Goal: Task Accomplishment & Management: Manage account settings

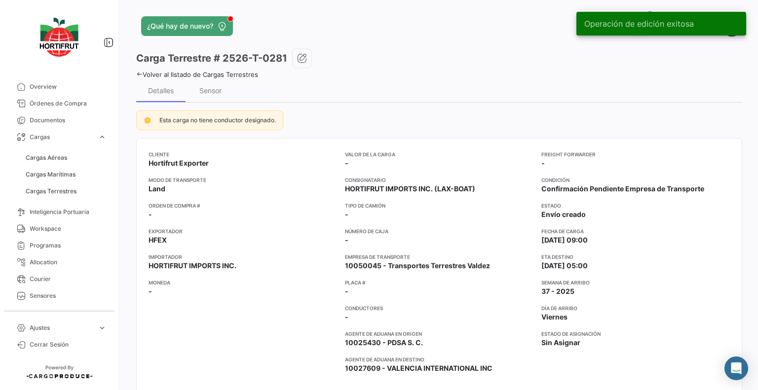
click at [241, 75] on link "Volver al listado de Cargas Terrestres" at bounding box center [197, 75] width 122 height 8
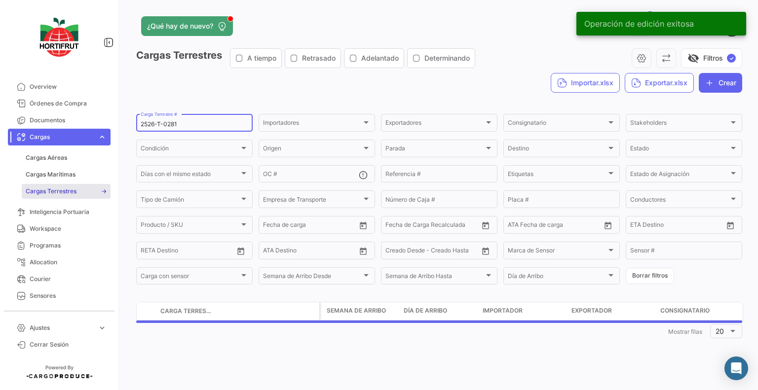
click at [203, 127] on input "2526-T-0281" at bounding box center [195, 124] width 108 height 7
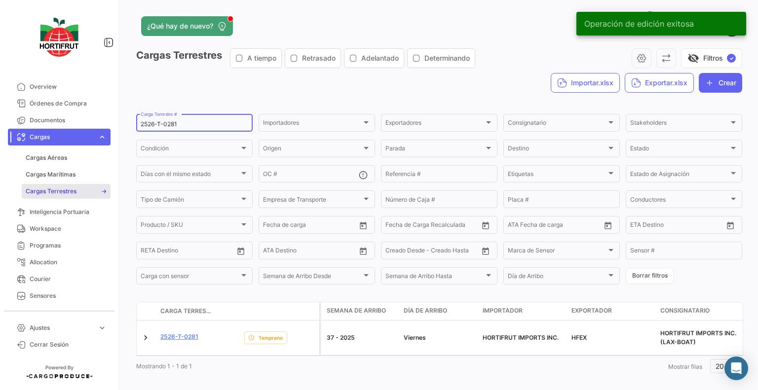
click at [203, 127] on input "2526-T-0281" at bounding box center [195, 124] width 108 height 7
paste input "18"
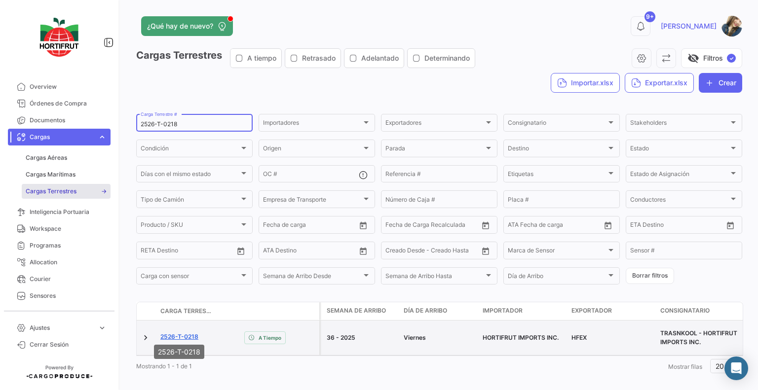
type input "2526-T-0218"
click at [185, 335] on link "2526-T-0218" at bounding box center [179, 336] width 38 height 9
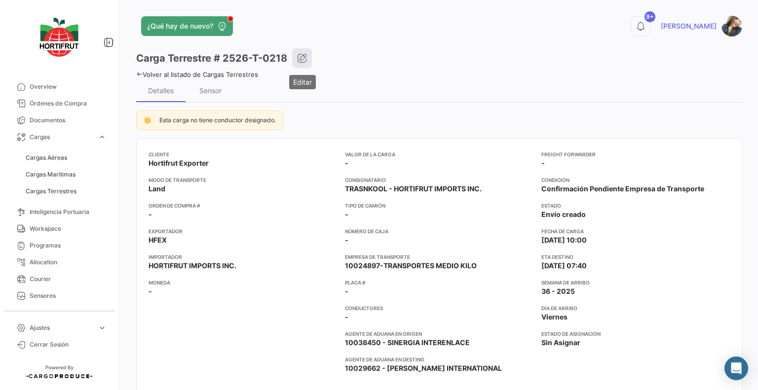
click at [303, 55] on icon "button" at bounding box center [302, 58] width 10 height 10
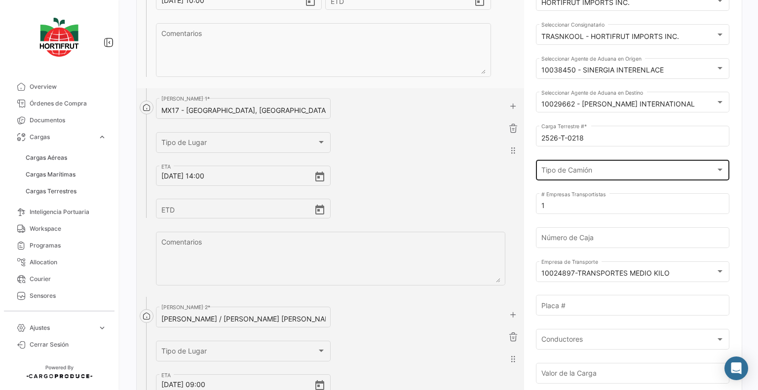
scroll to position [158, 0]
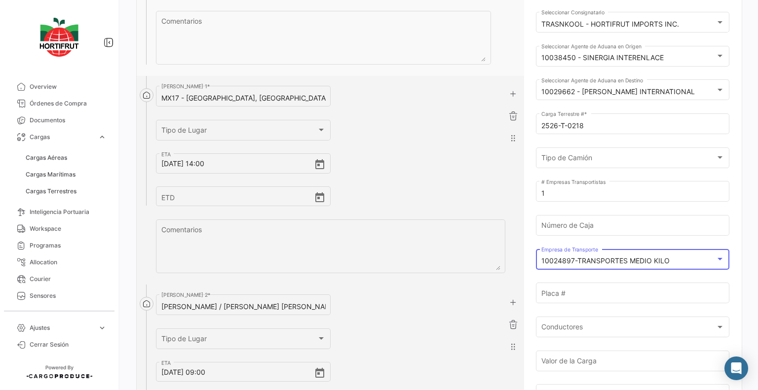
click at [603, 265] on mat-select-trigger "10024897-TRANSPORTES MEDIO KILO" at bounding box center [605, 261] width 128 height 8
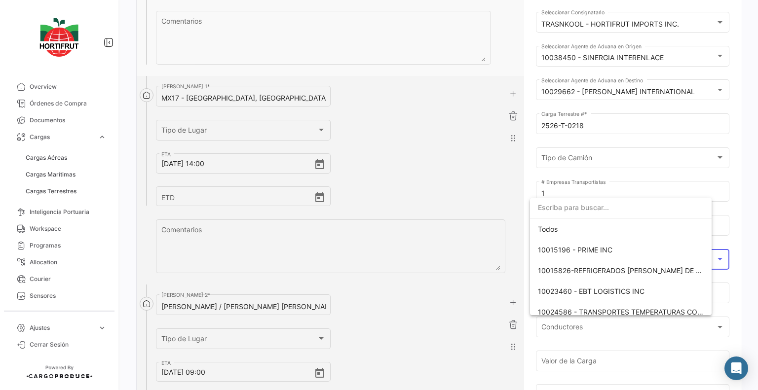
scroll to position [96, 0]
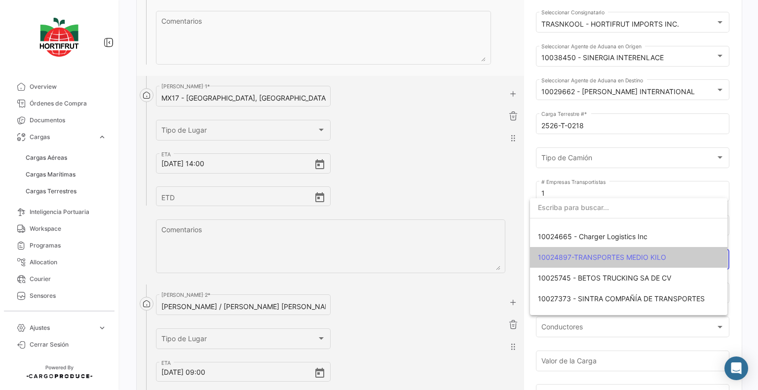
click at [588, 207] on input "dropdown search" at bounding box center [628, 207] width 197 height 21
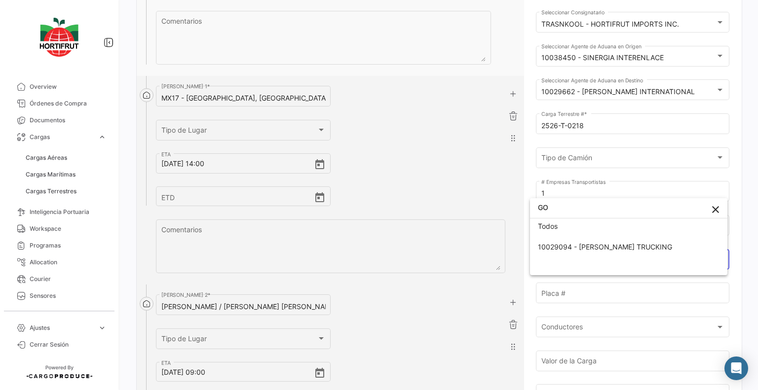
scroll to position [2, 0]
type input "GONZ"
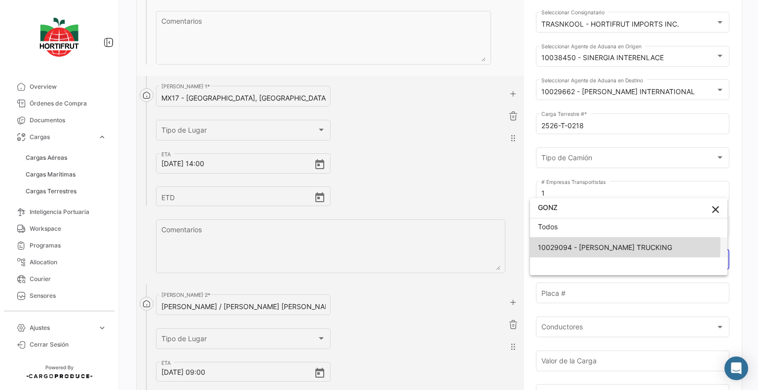
click at [599, 244] on span "10029094 - [PERSON_NAME] TRUCKING" at bounding box center [605, 247] width 134 height 8
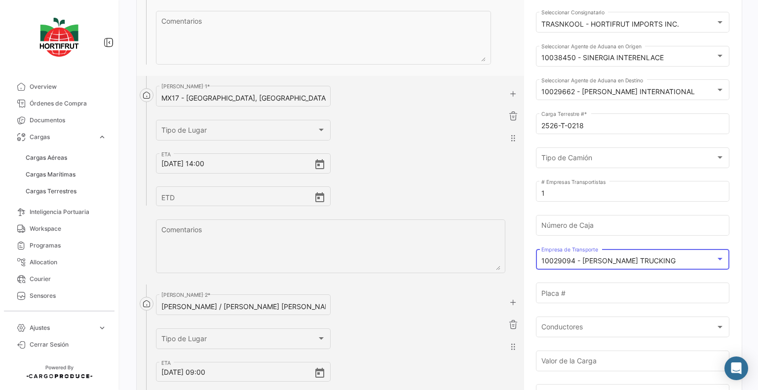
scroll to position [0, 0]
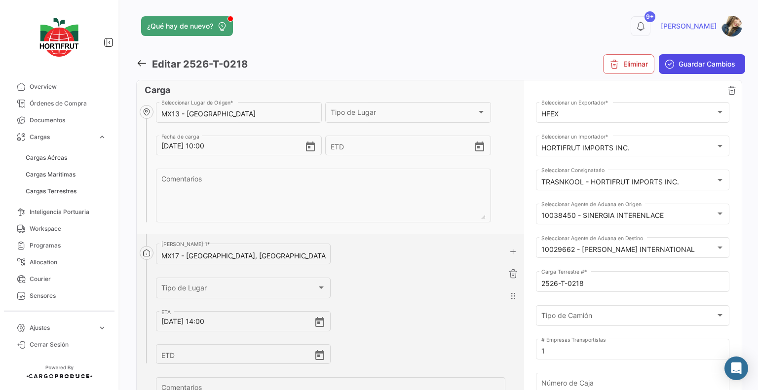
click at [691, 69] on span "Guardar Cambios" at bounding box center [706, 64] width 57 height 10
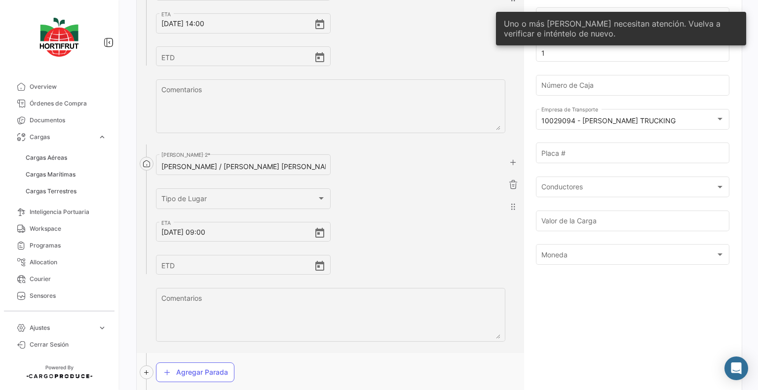
scroll to position [480, 0]
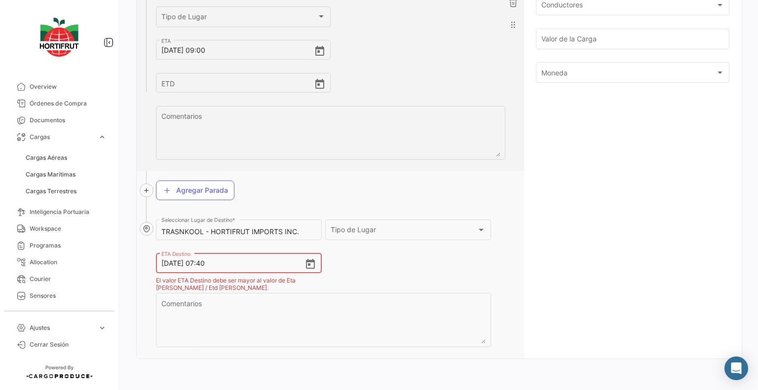
click at [203, 265] on input "[DATE] 07:40" at bounding box center [232, 263] width 143 height 35
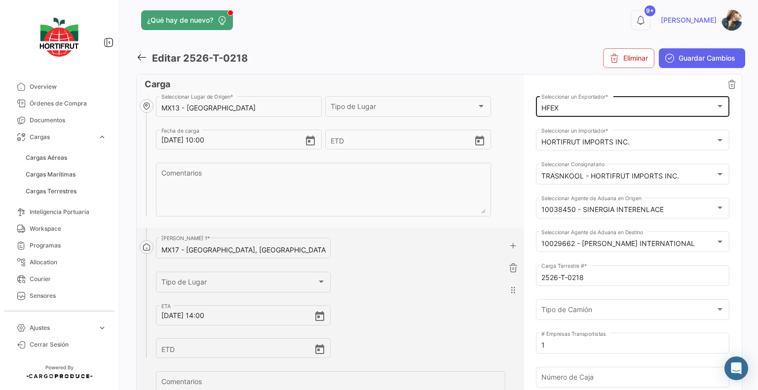
scroll to position [0, 0]
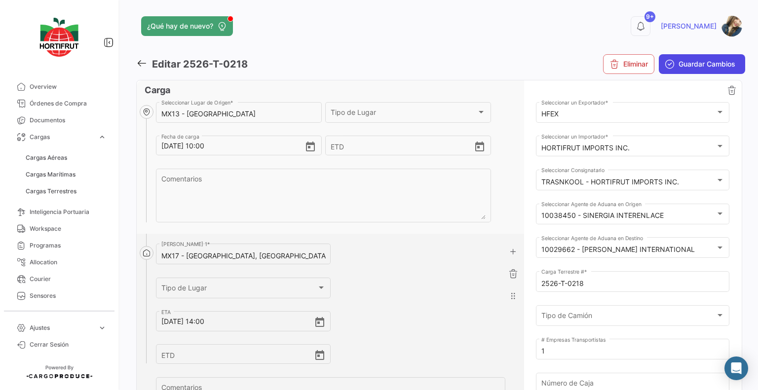
type input "[DATE] 12:40"
click at [681, 60] on span "Guardar Cambios" at bounding box center [706, 64] width 57 height 10
